Goal: Task Accomplishment & Management: Manage account settings

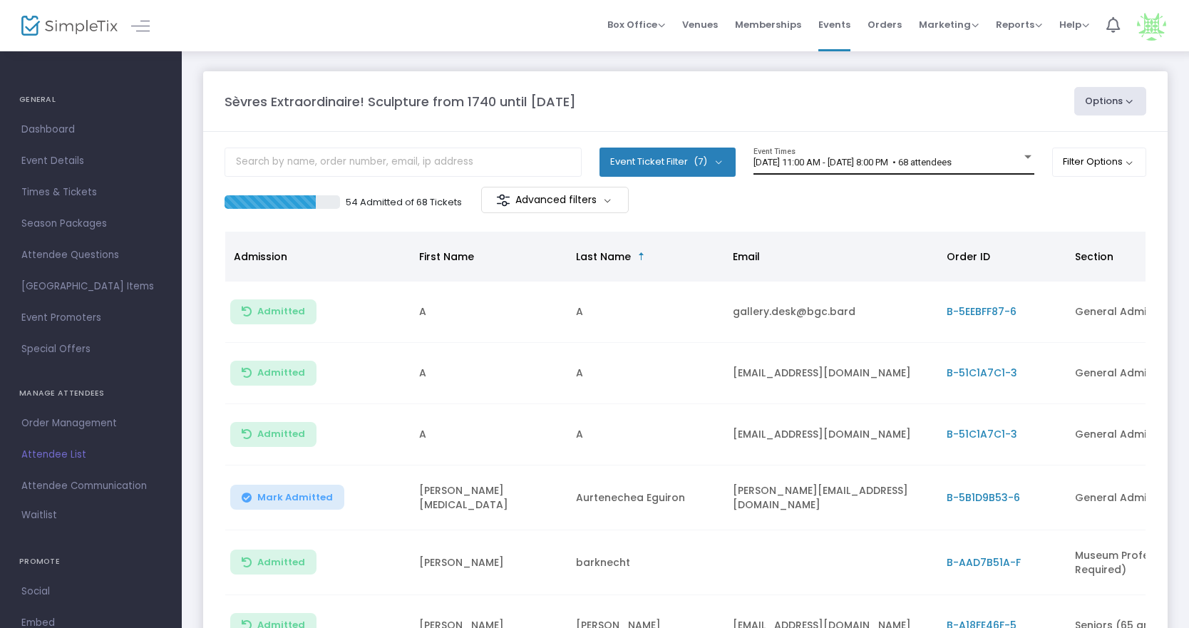
click at [816, 160] on span "[DATE] 11:00 AM - [DATE] 8:00 PM • 68 attendees" at bounding box center [853, 162] width 198 height 11
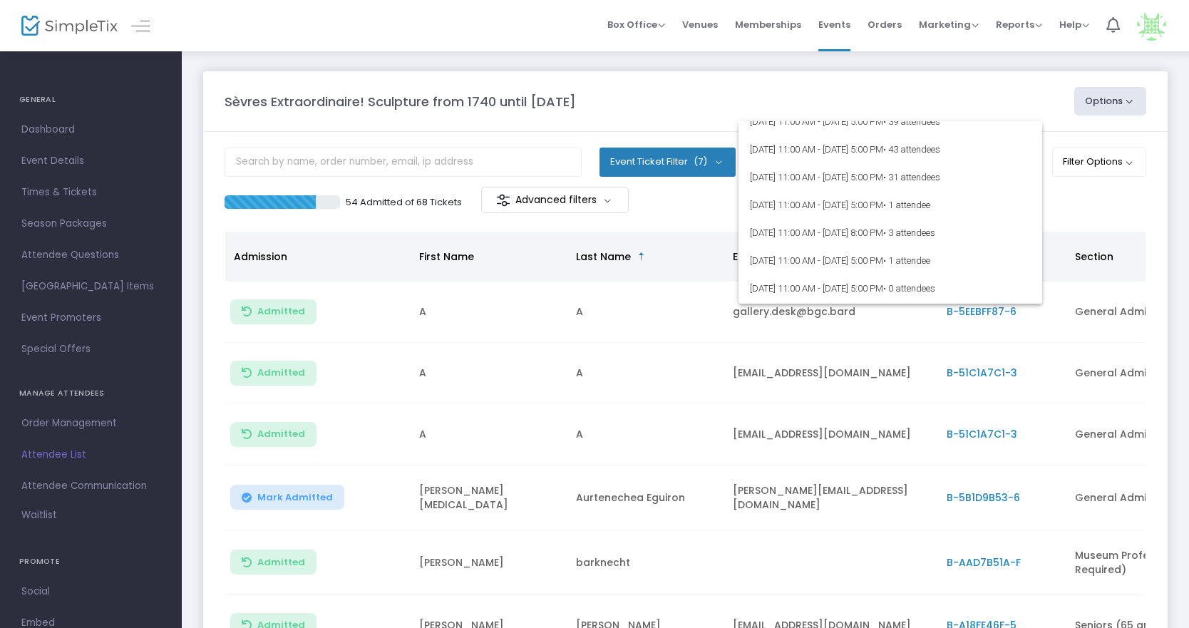
scroll to position [214, 0]
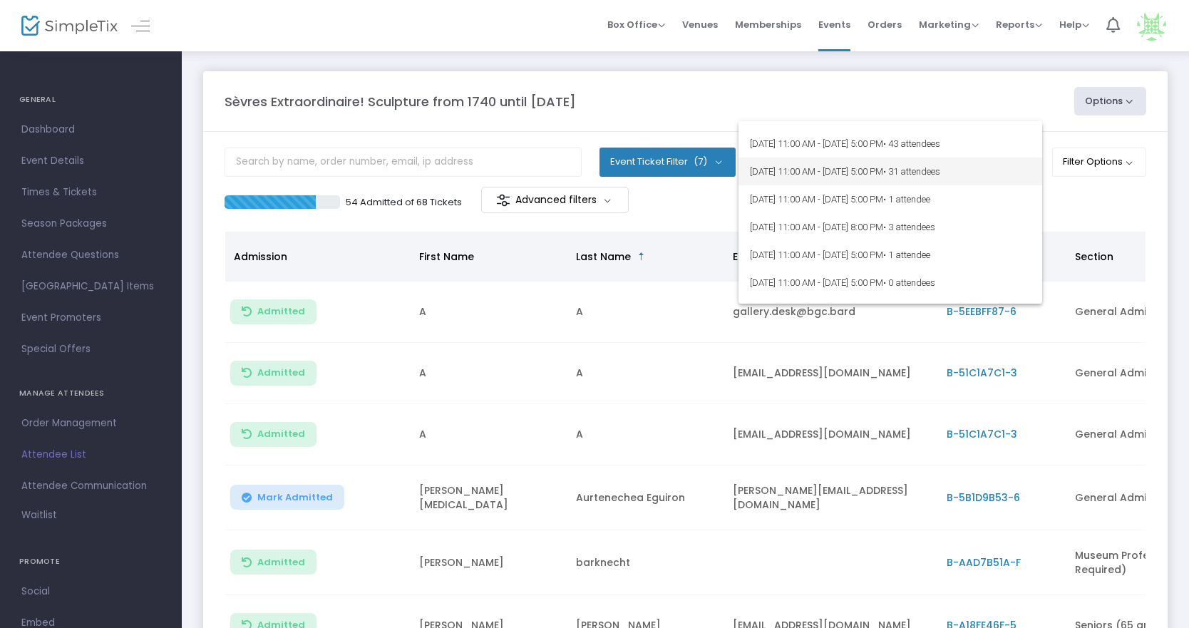
click at [787, 174] on span "[DATE] 11:00 AM - [DATE] 5:00 PM • 31 attendees" at bounding box center [890, 172] width 281 height 28
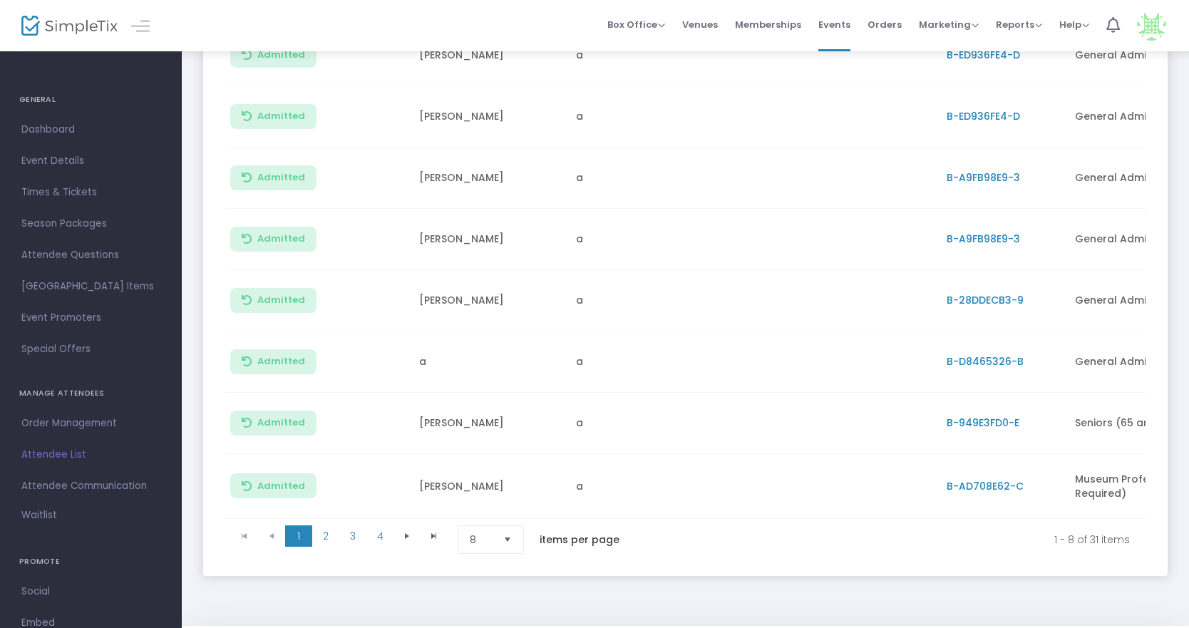
scroll to position [307, 0]
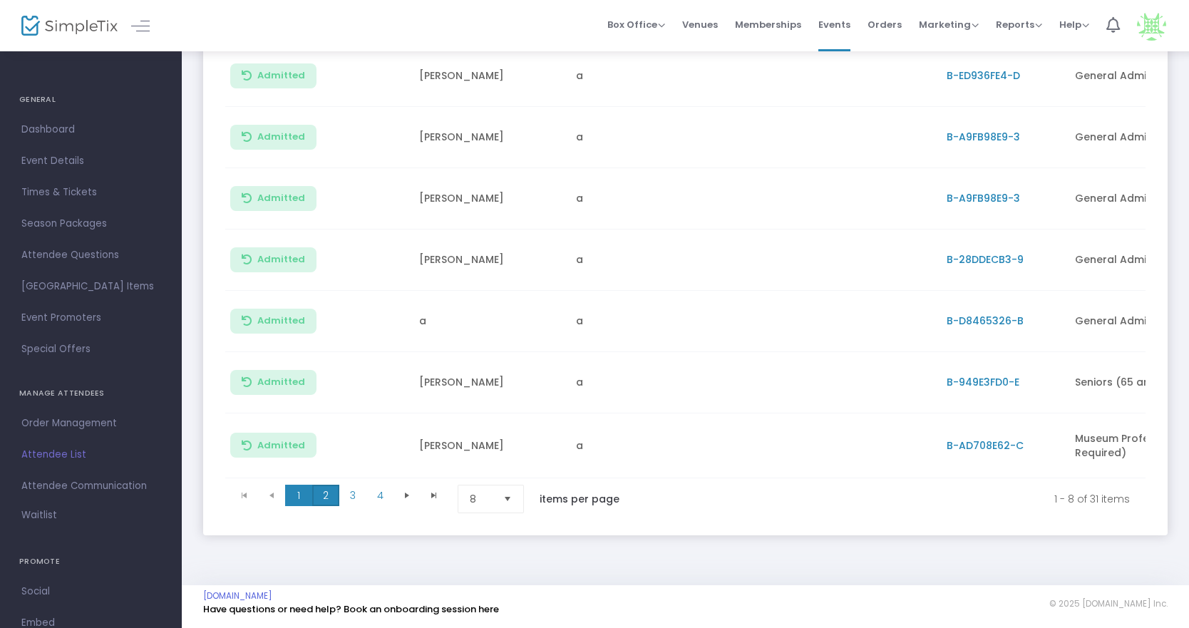
click at [332, 488] on span "2" at bounding box center [325, 495] width 27 height 21
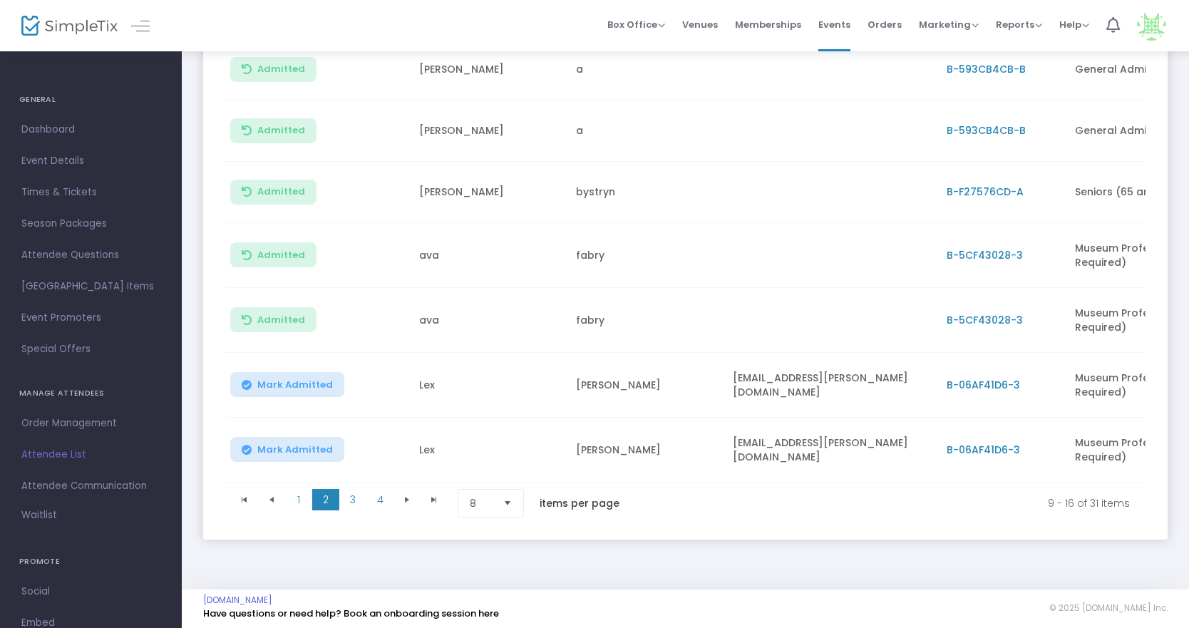
scroll to position [236, 0]
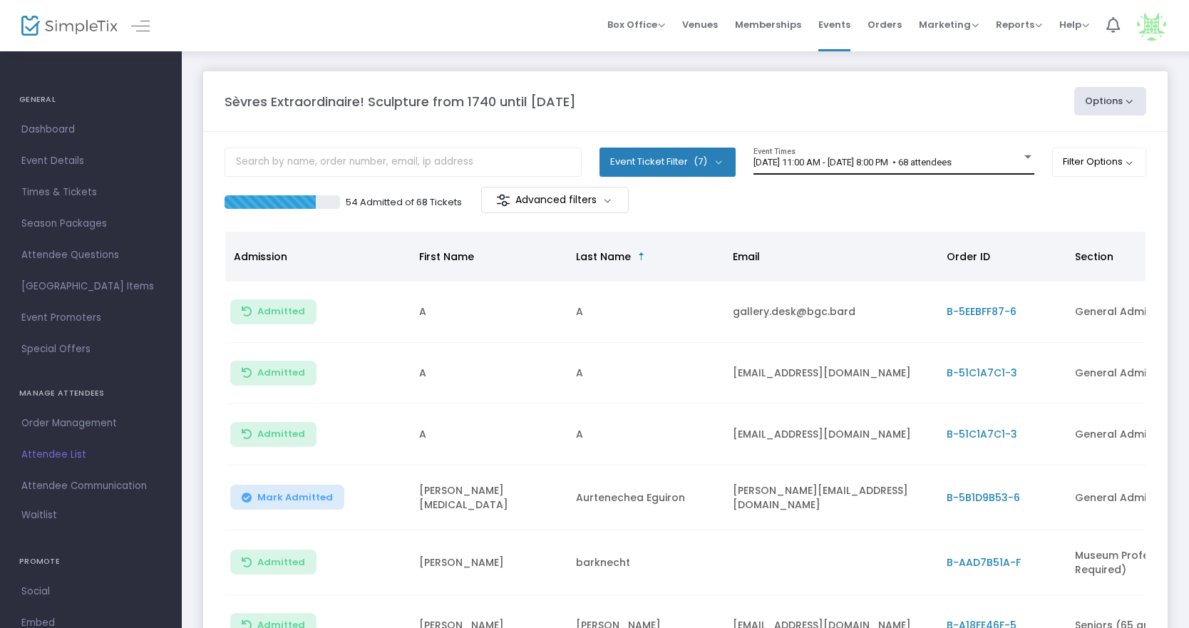
click at [828, 152] on div "[DATE] 11:00 AM - [DATE] 8:00 PM • 68 attendees Event Times" at bounding box center [894, 161] width 281 height 27
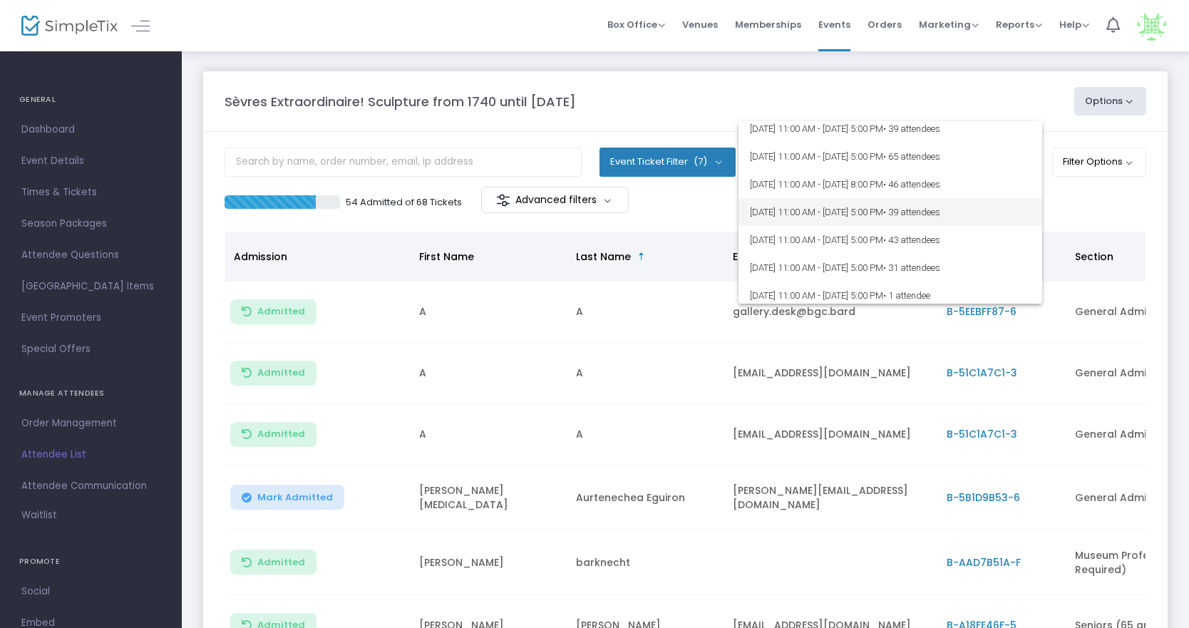
scroll to position [143, 0]
click at [802, 247] on span "[DATE] 11:00 AM - [DATE] 5:00 PM • 31 attendees" at bounding box center [890, 243] width 281 height 28
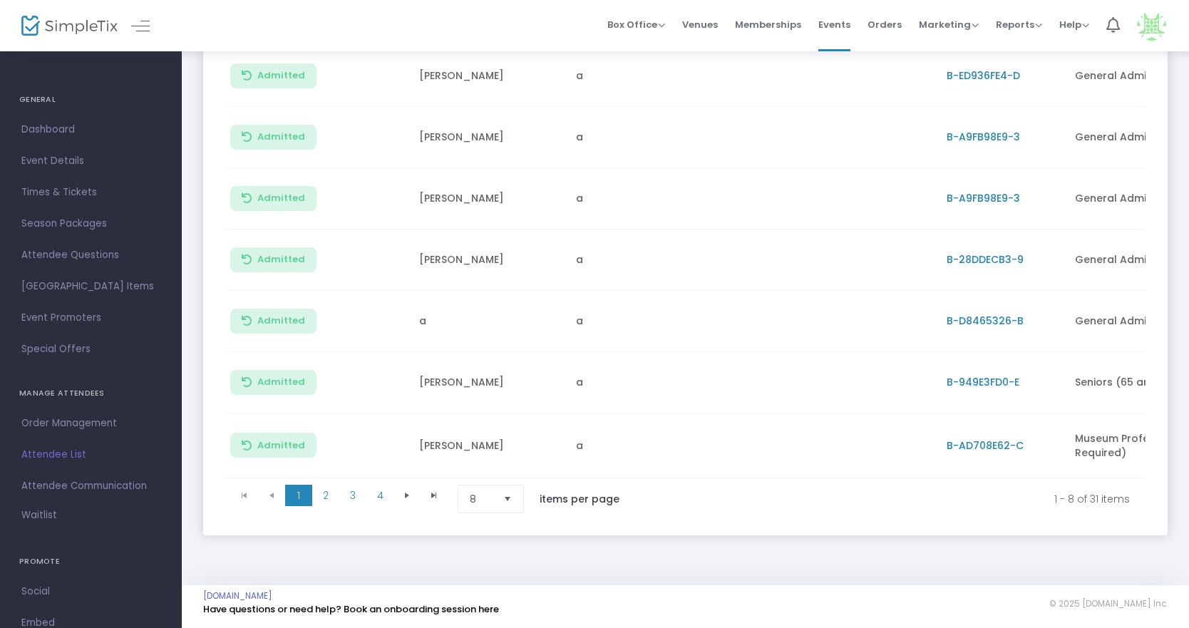
scroll to position [0, 0]
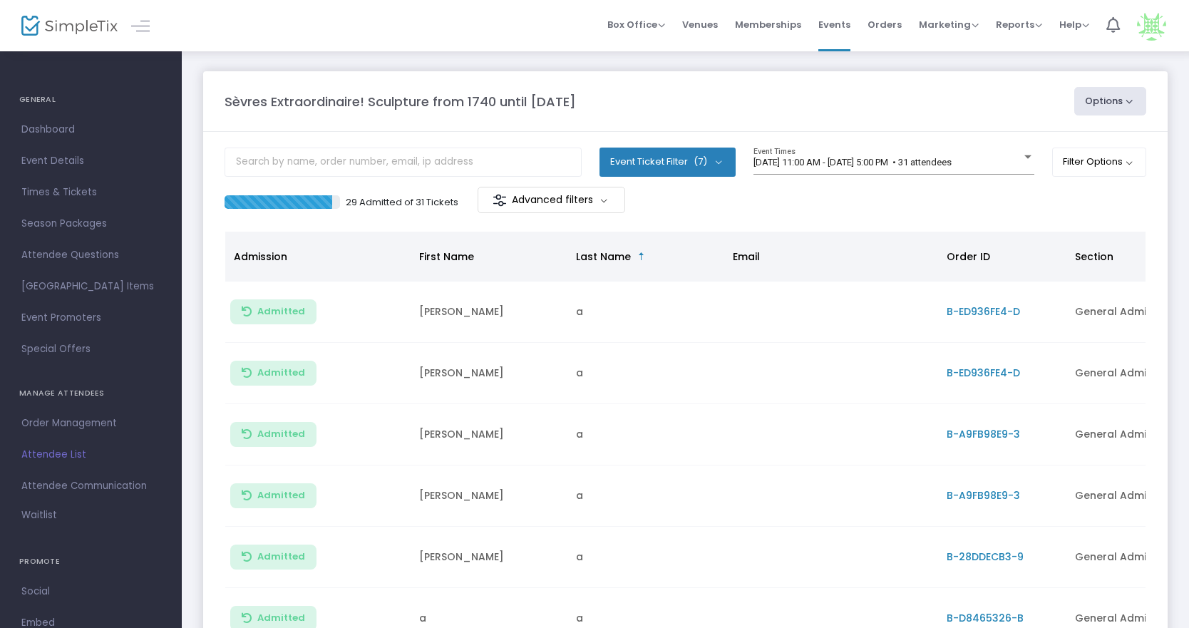
click at [1110, 108] on button "Options" at bounding box center [1110, 101] width 73 height 29
click at [1076, 161] on li "Export List" at bounding box center [1071, 172] width 131 height 28
radio input "false"
radio input "true"
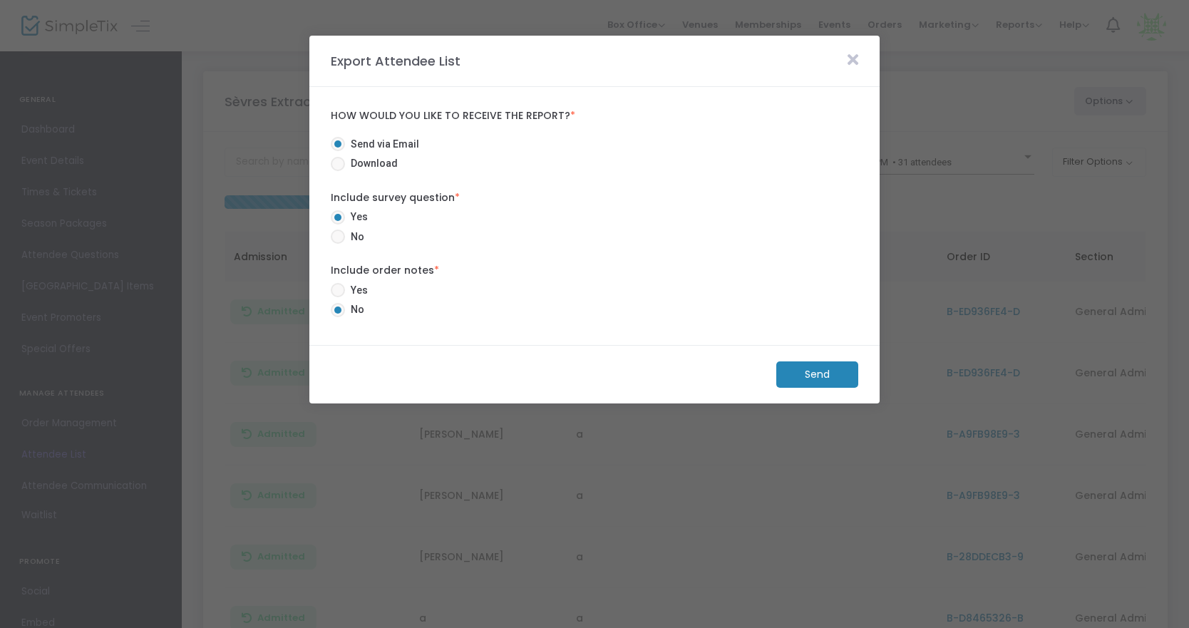
click at [792, 369] on m-button "Send" at bounding box center [817, 374] width 82 height 26
